Goal: Navigation & Orientation: Find specific page/section

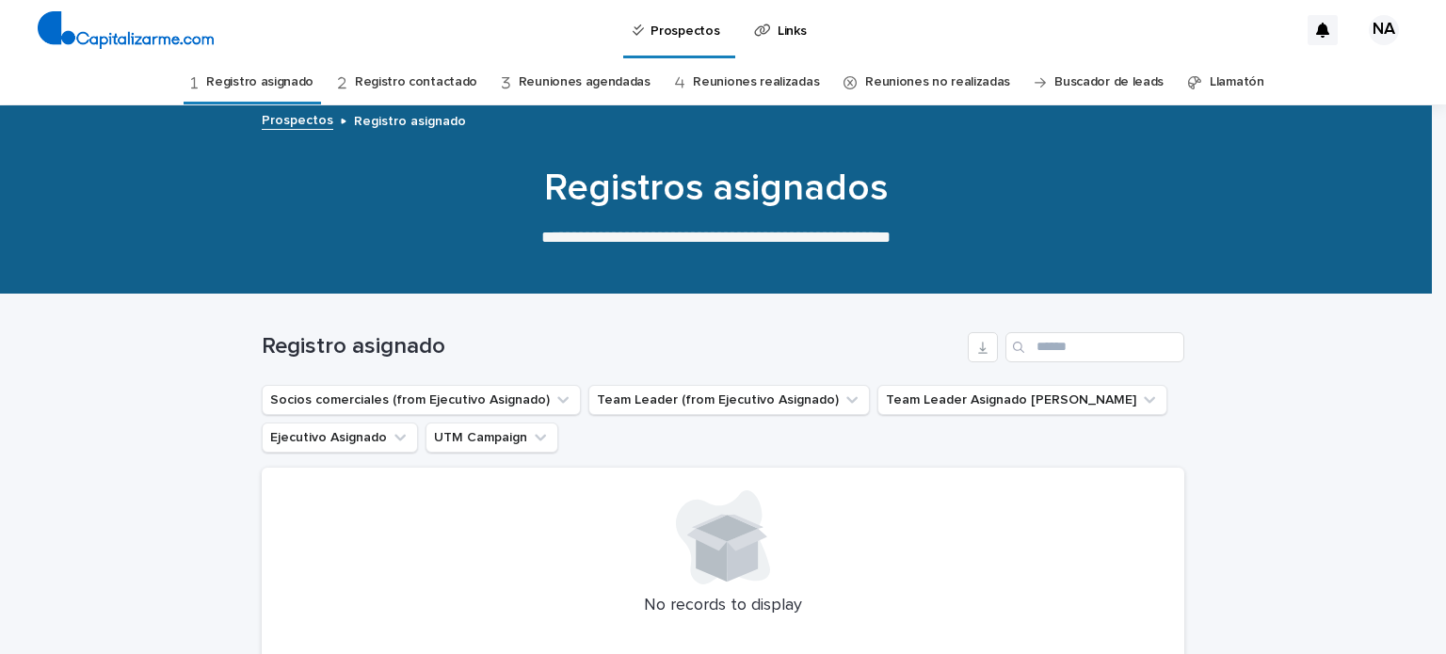
click at [738, 83] on link "Reuniones realizadas" at bounding box center [756, 82] width 126 height 44
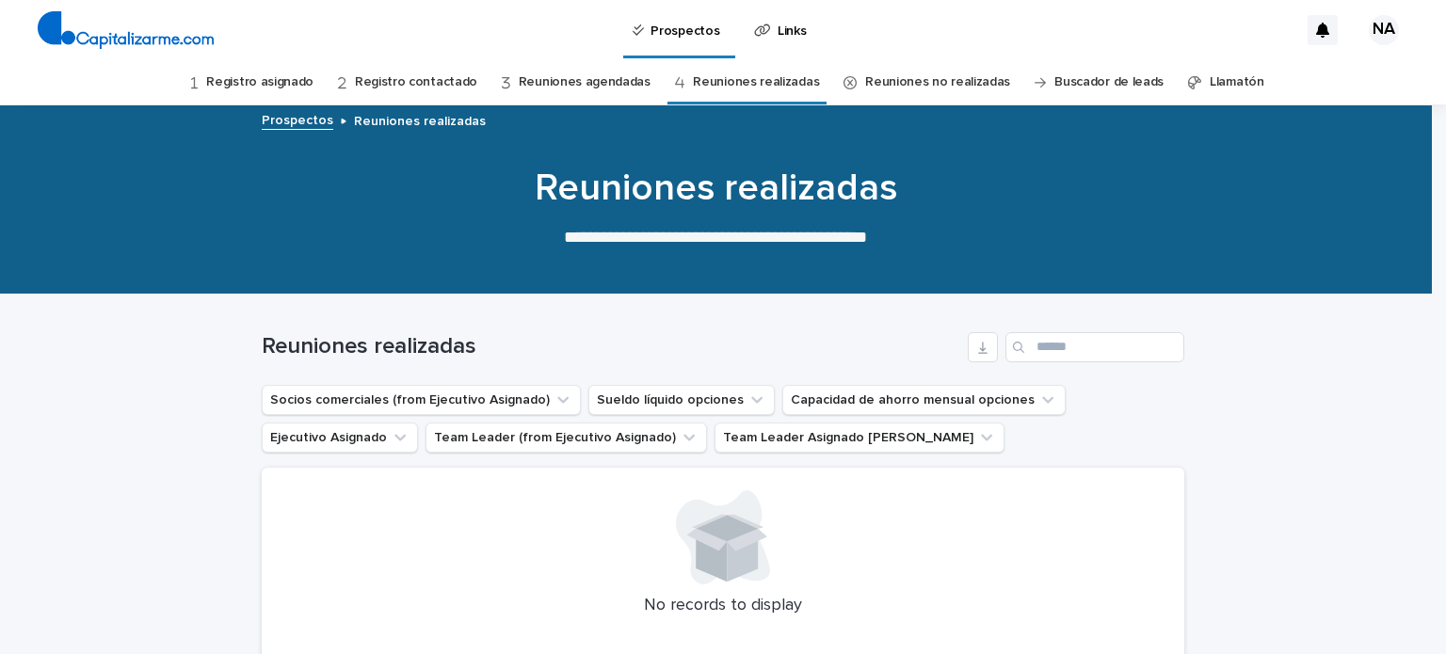
click at [586, 92] on link "Reuniones agendadas" at bounding box center [585, 82] width 132 height 44
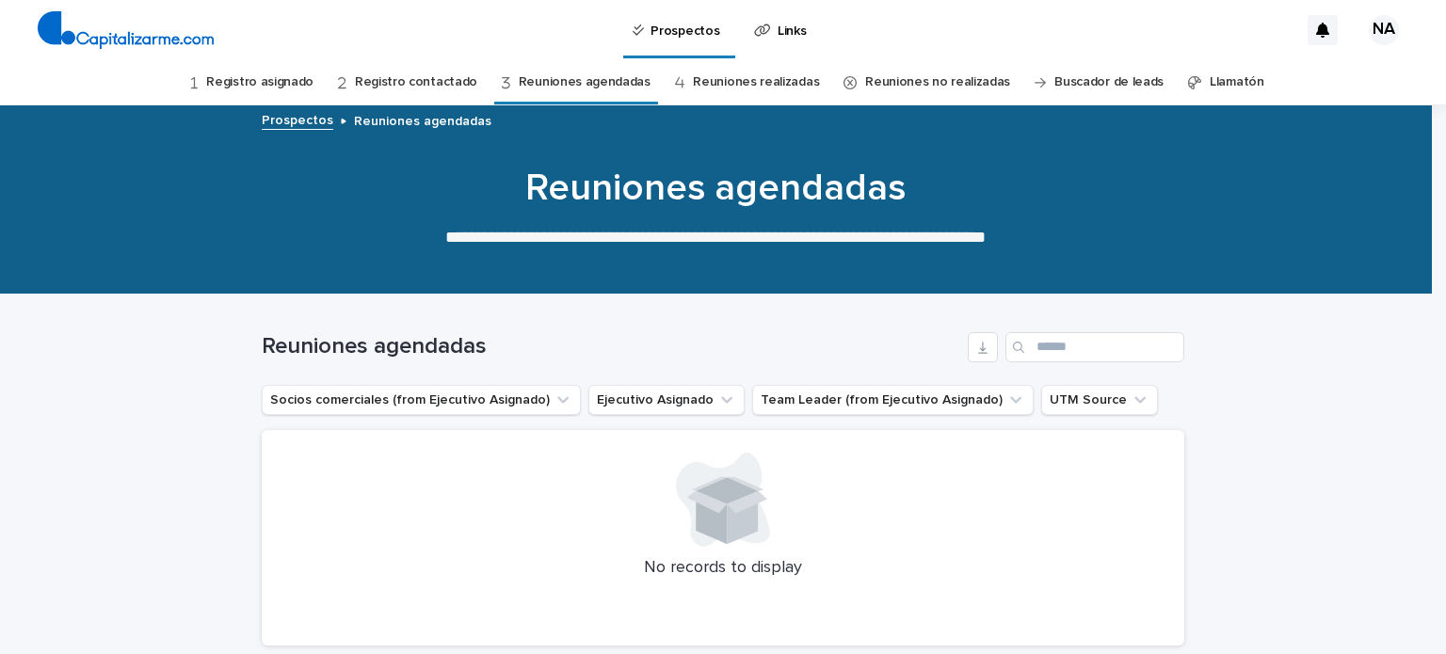
click at [446, 79] on link "Registro contactado" at bounding box center [416, 82] width 122 height 44
